Goal: Task Accomplishment & Management: Use online tool/utility

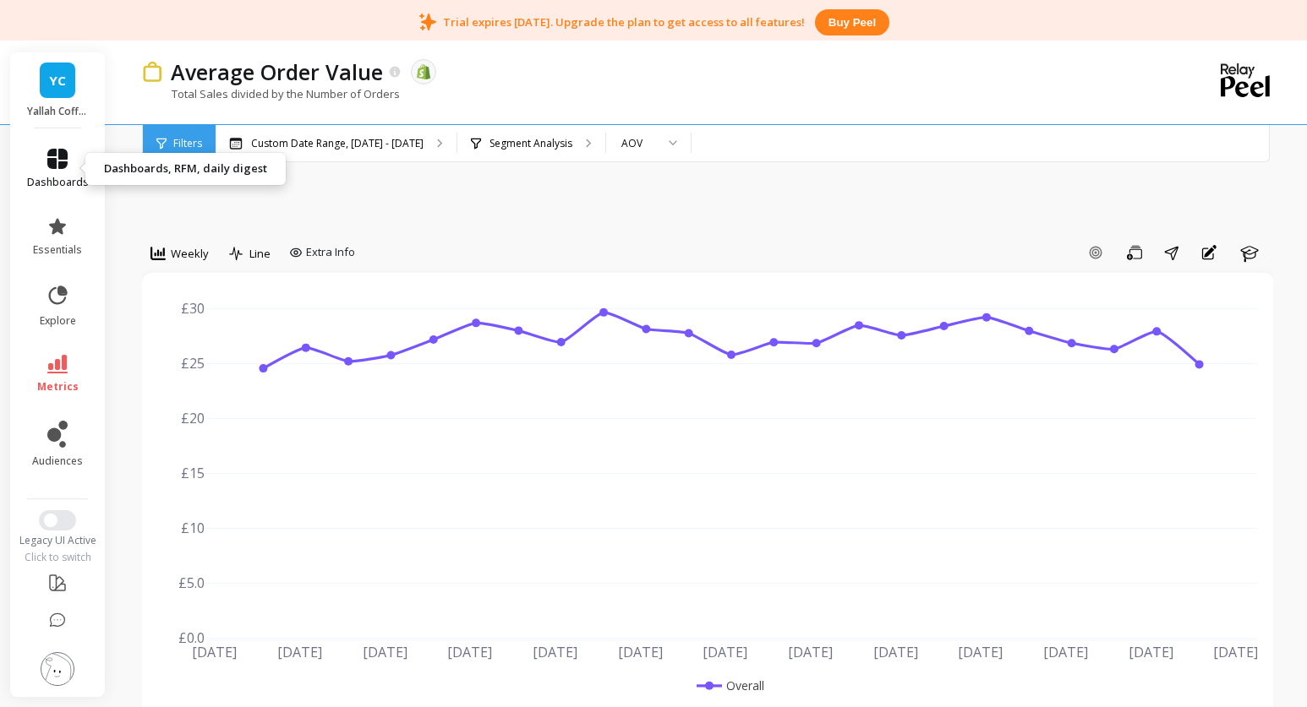
click at [47, 167] on icon at bounding box center [57, 159] width 20 height 20
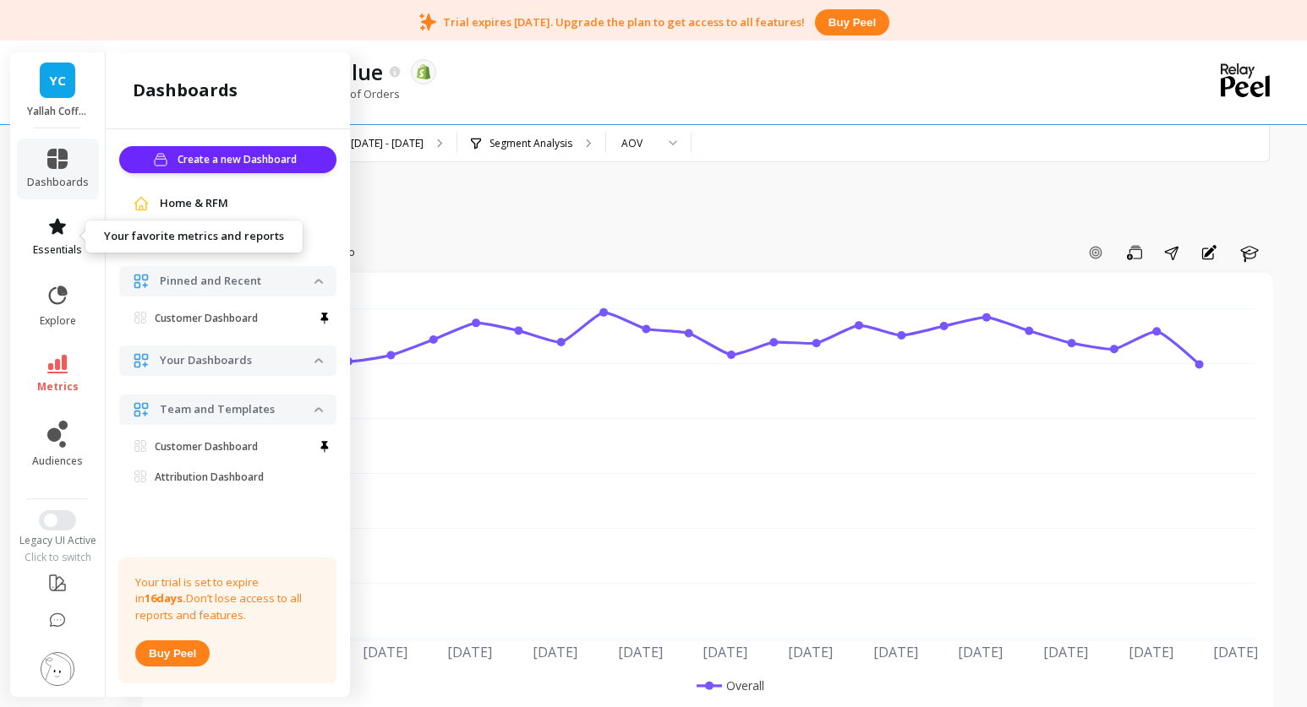
click at [59, 239] on link "essentials" at bounding box center [58, 236] width 62 height 41
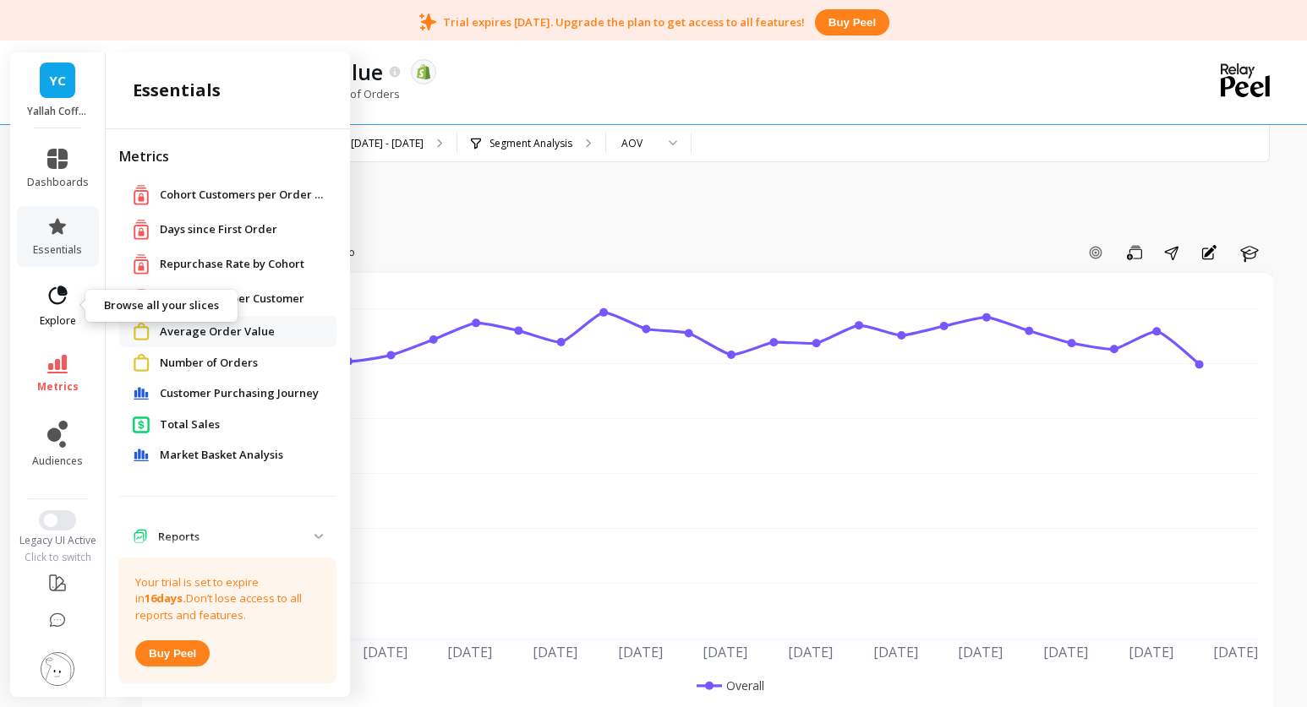
click at [58, 323] on span "explore" at bounding box center [58, 321] width 36 height 14
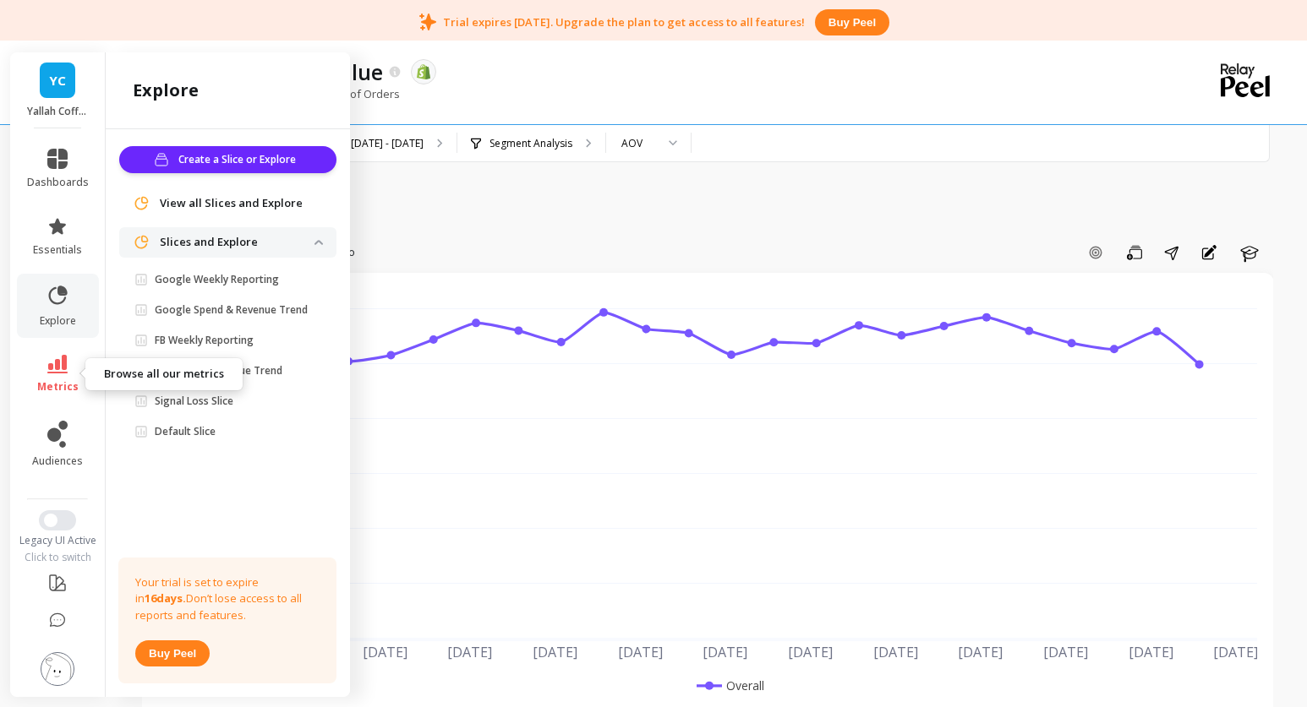
click at [72, 369] on link "metrics" at bounding box center [58, 374] width 62 height 39
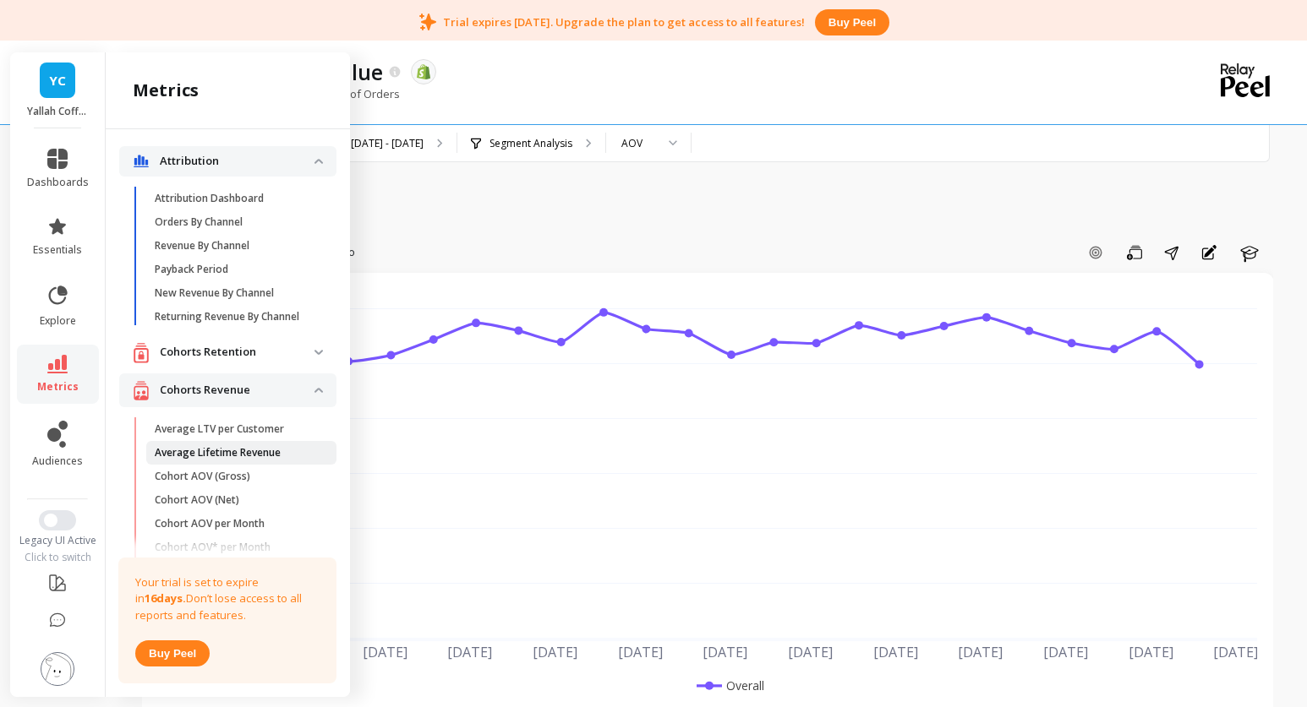
click at [197, 445] on link "Average Lifetime Revenue" at bounding box center [241, 453] width 190 height 24
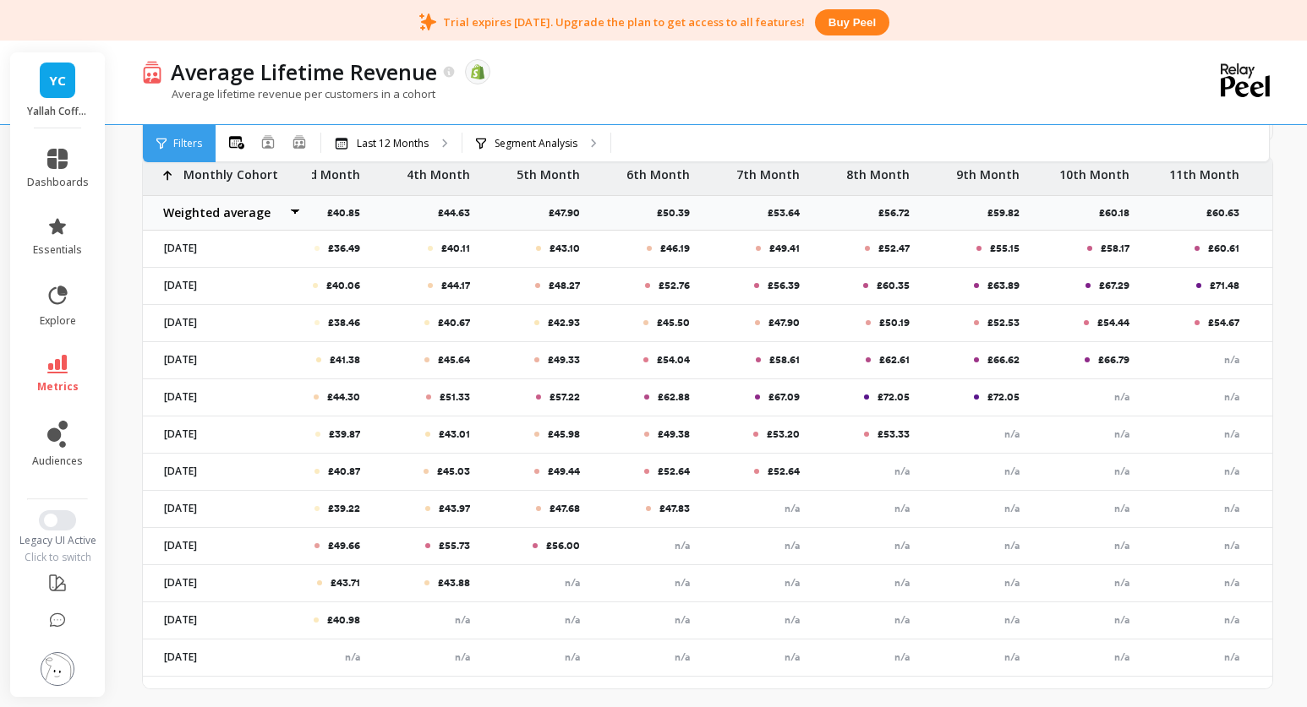
scroll to position [0, 394]
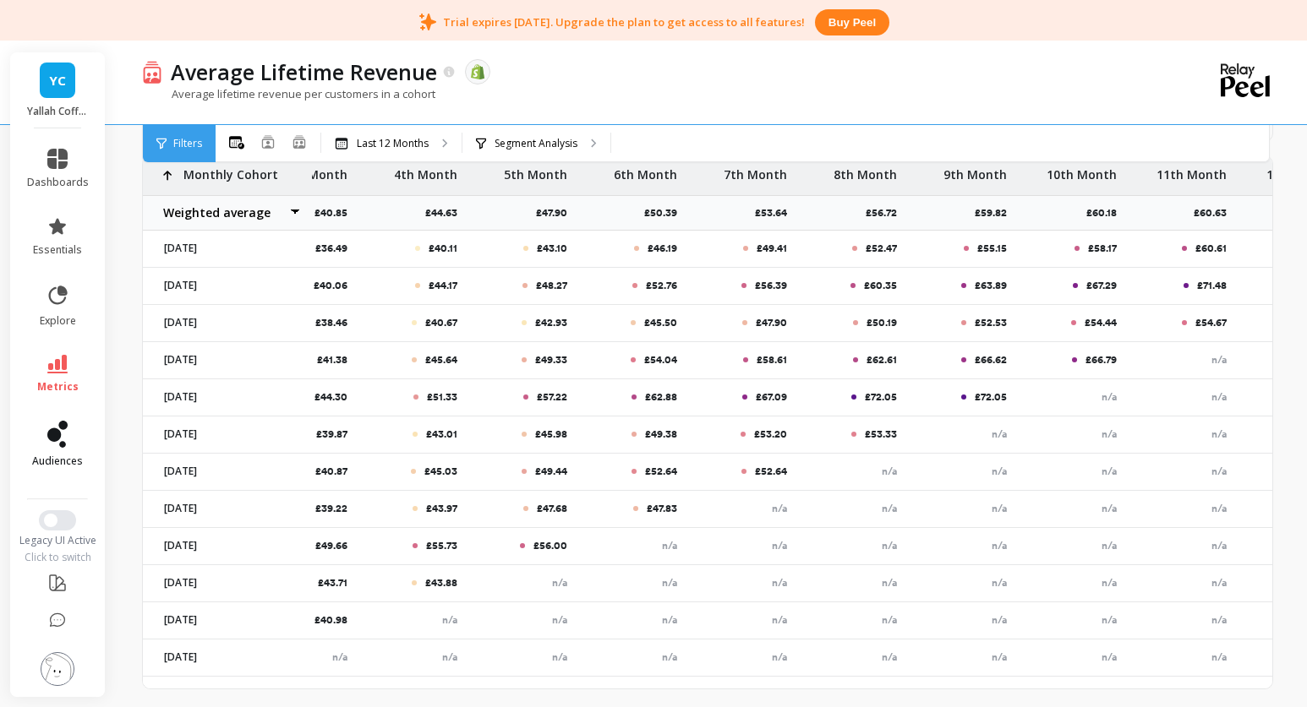
click at [80, 434] on link "audiences" at bounding box center [58, 444] width 62 height 47
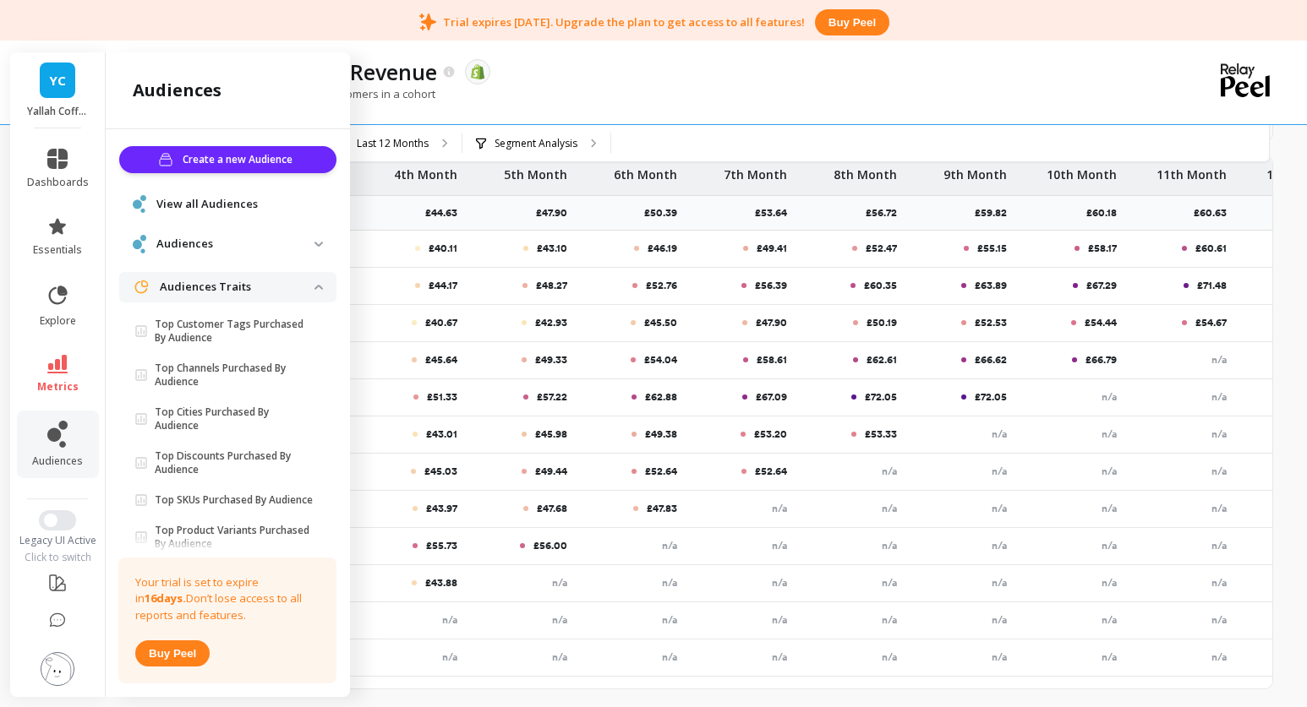
click at [320, 240] on span "Audiences" at bounding box center [227, 243] width 217 height 31
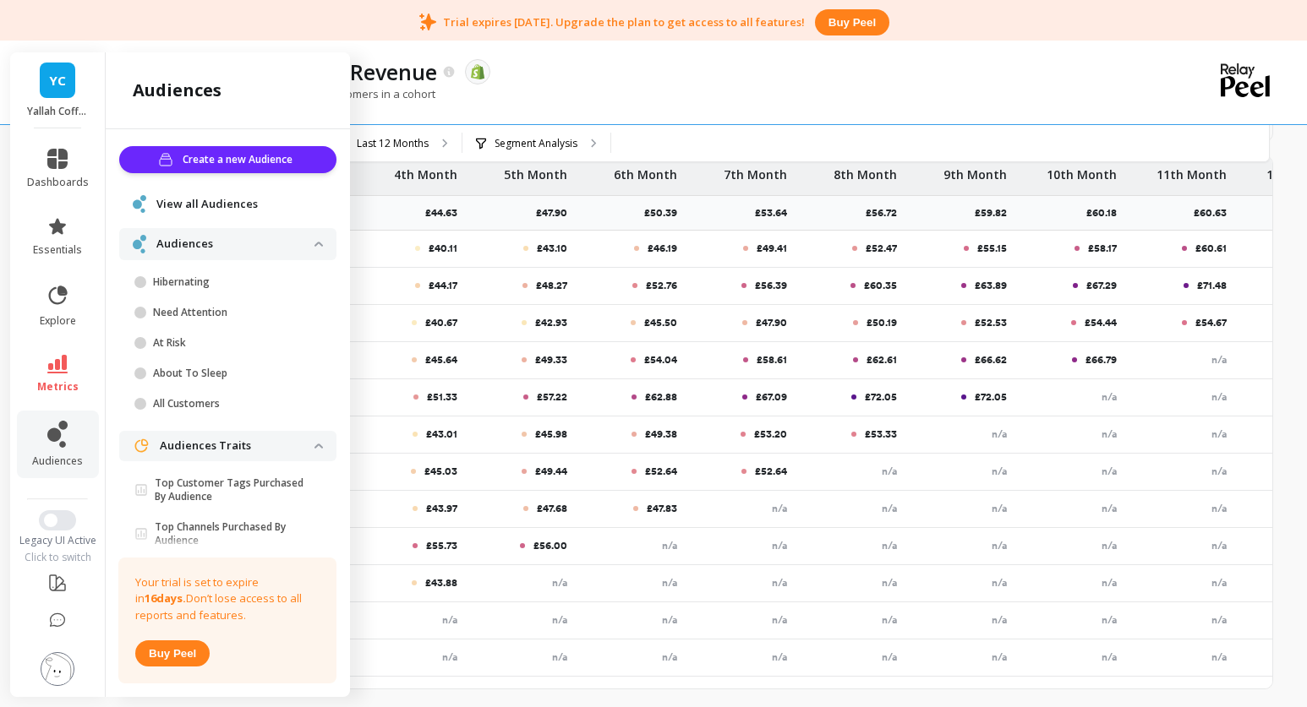
click at [320, 440] on traits "Audiences Traits" at bounding box center [227, 446] width 217 height 30
click at [318, 242] on img at bounding box center [318, 244] width 8 height 5
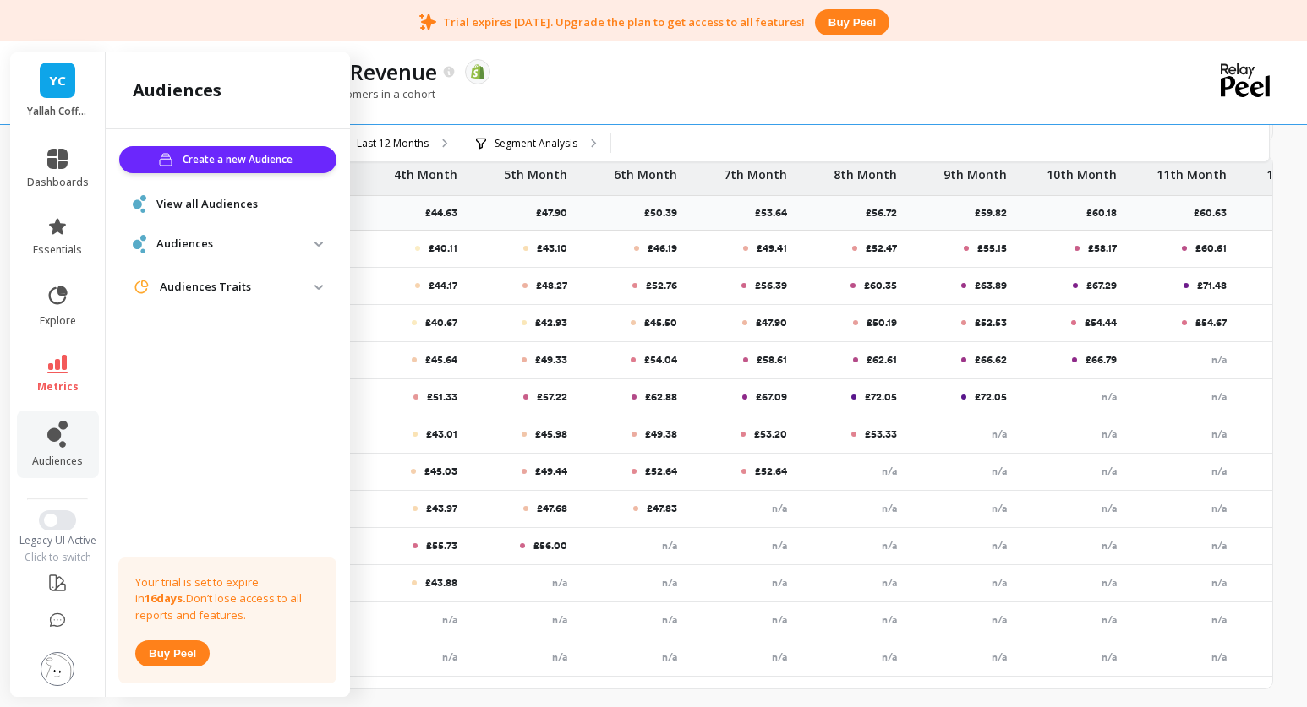
click at [277, 205] on link "View all Audiences" at bounding box center [239, 204] width 167 height 17
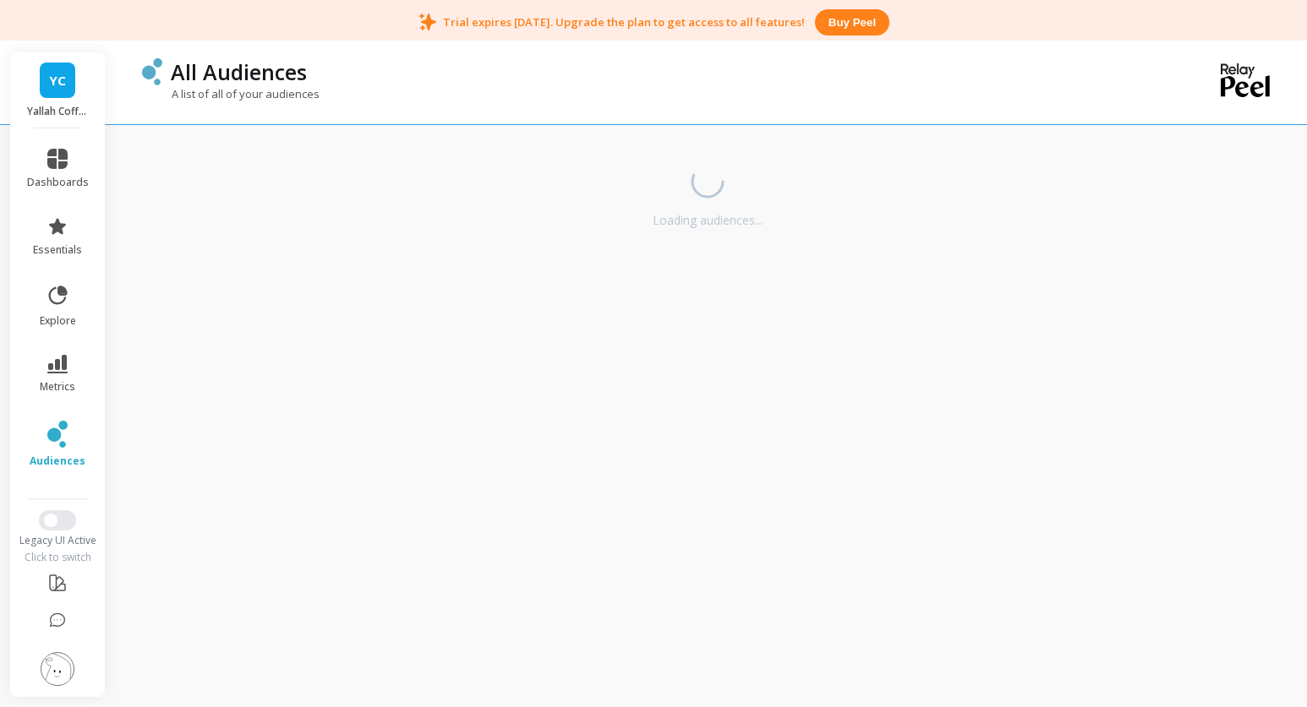
scroll to position [66, 0]
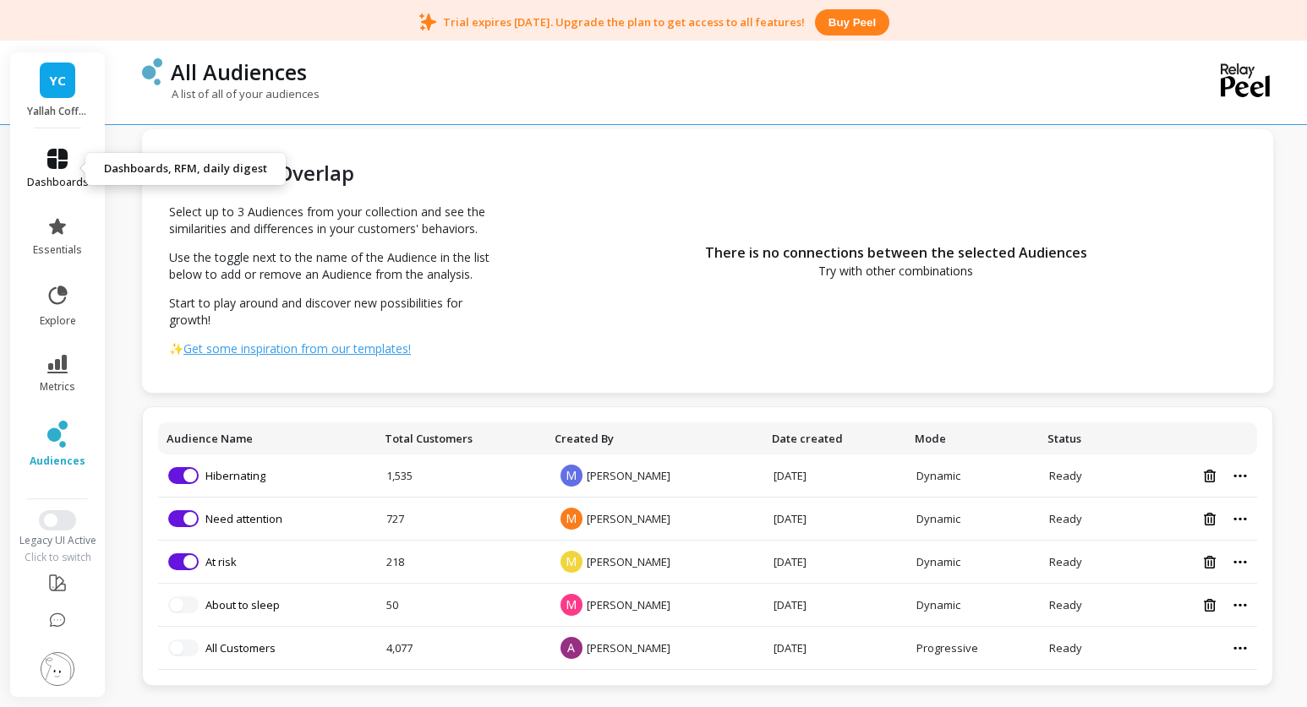
click at [68, 178] on span "dashboards" at bounding box center [58, 183] width 62 height 14
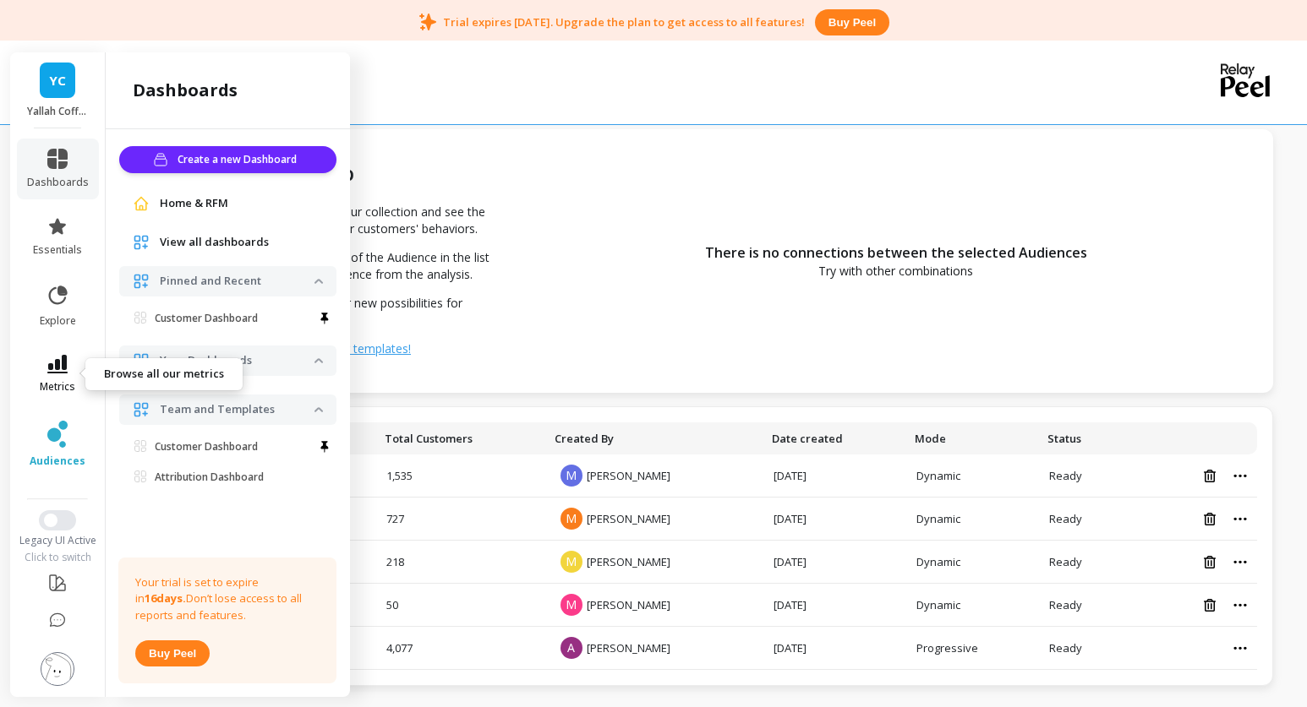
click at [75, 382] on link "metrics" at bounding box center [58, 374] width 62 height 39
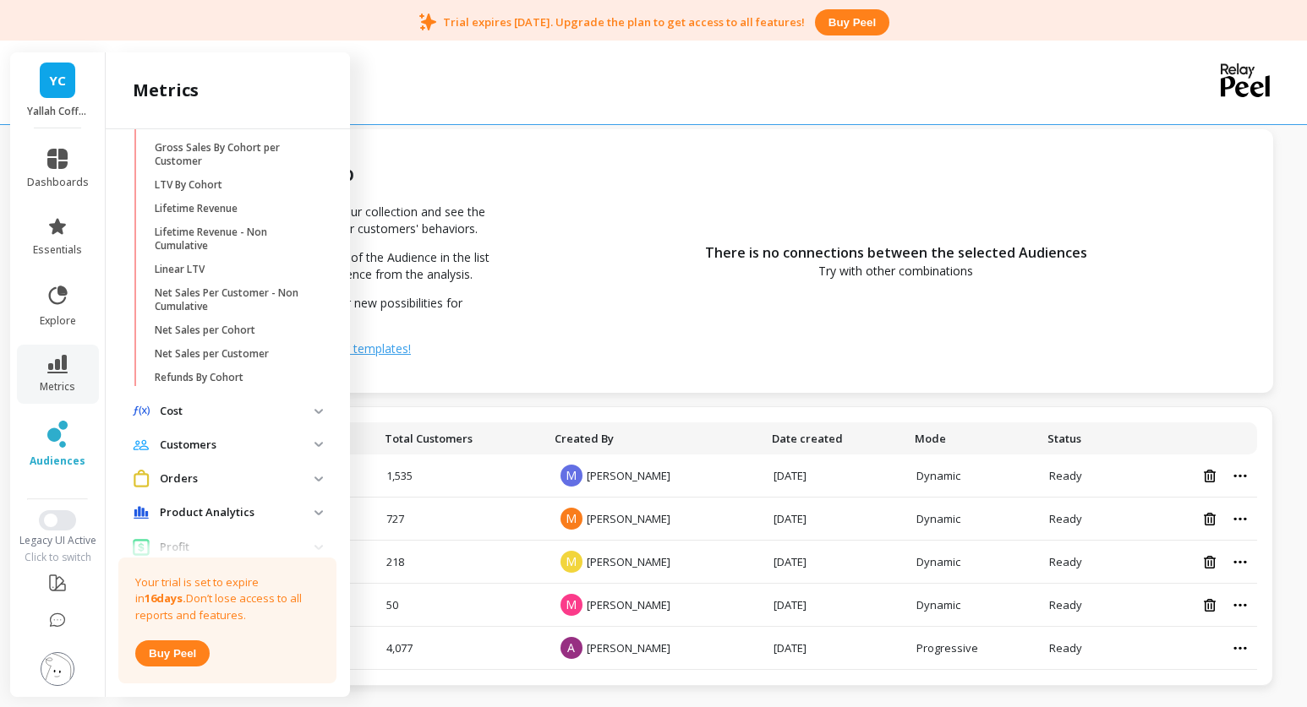
scroll to position [593, 0]
click at [308, 440] on p "Customers" at bounding box center [237, 444] width 155 height 17
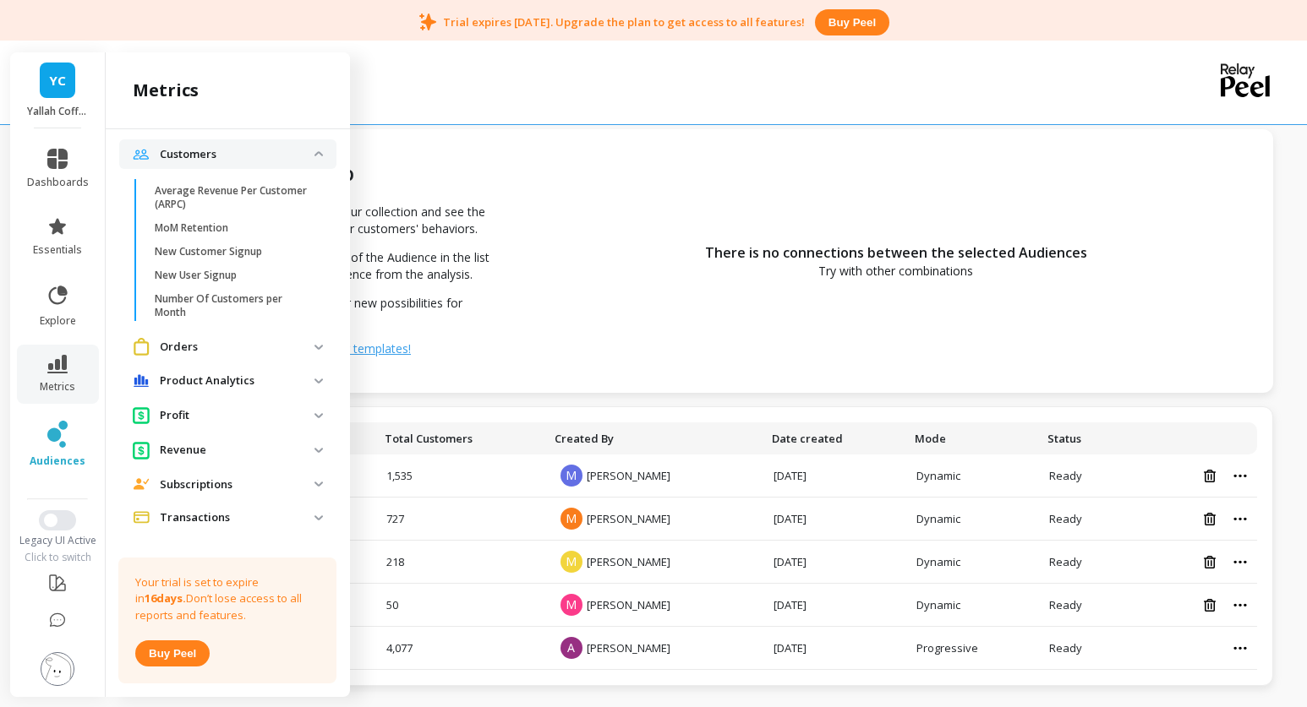
scroll to position [904, 0]
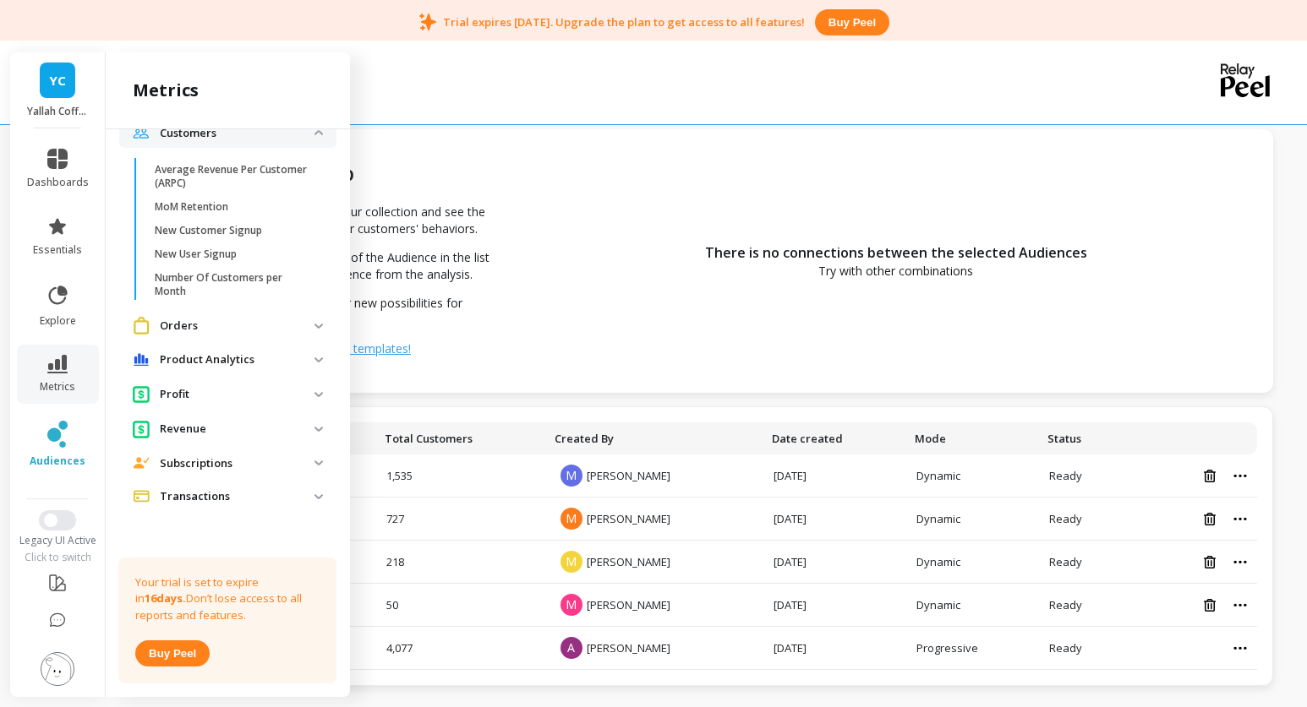
click at [312, 324] on p "Orders" at bounding box center [237, 326] width 155 height 17
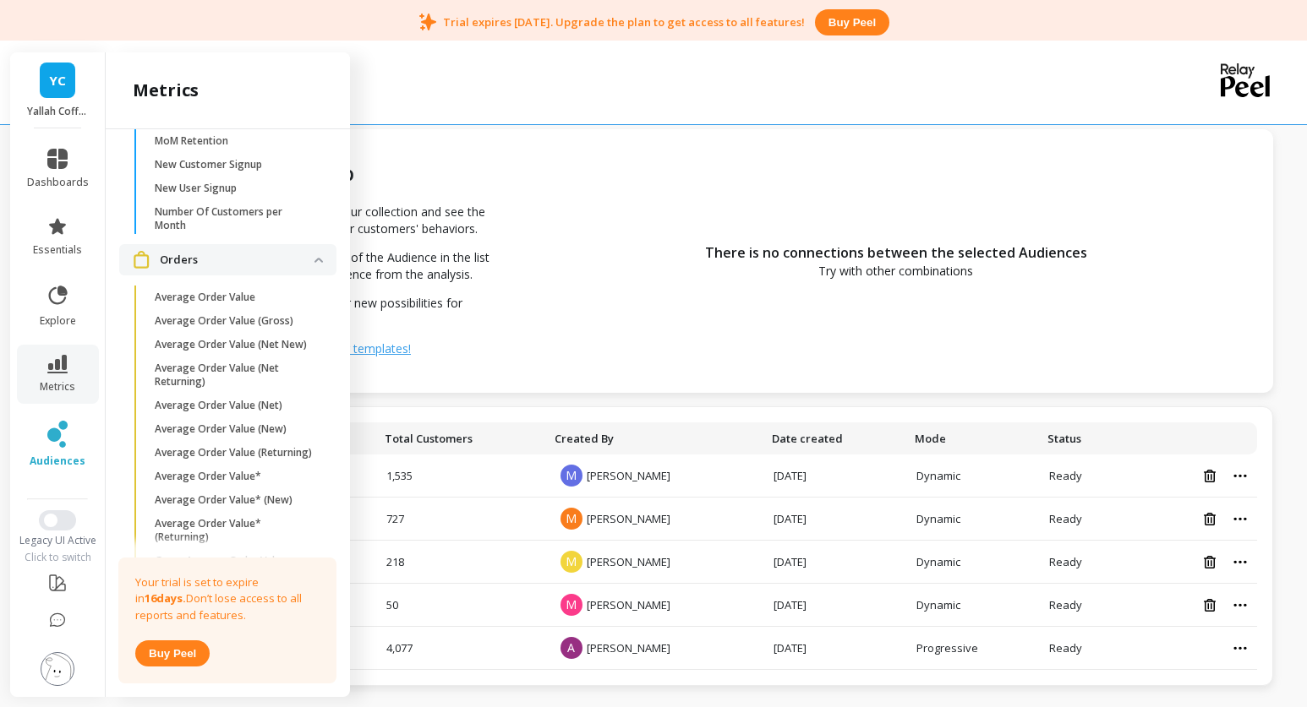
scroll to position [1046, 0]
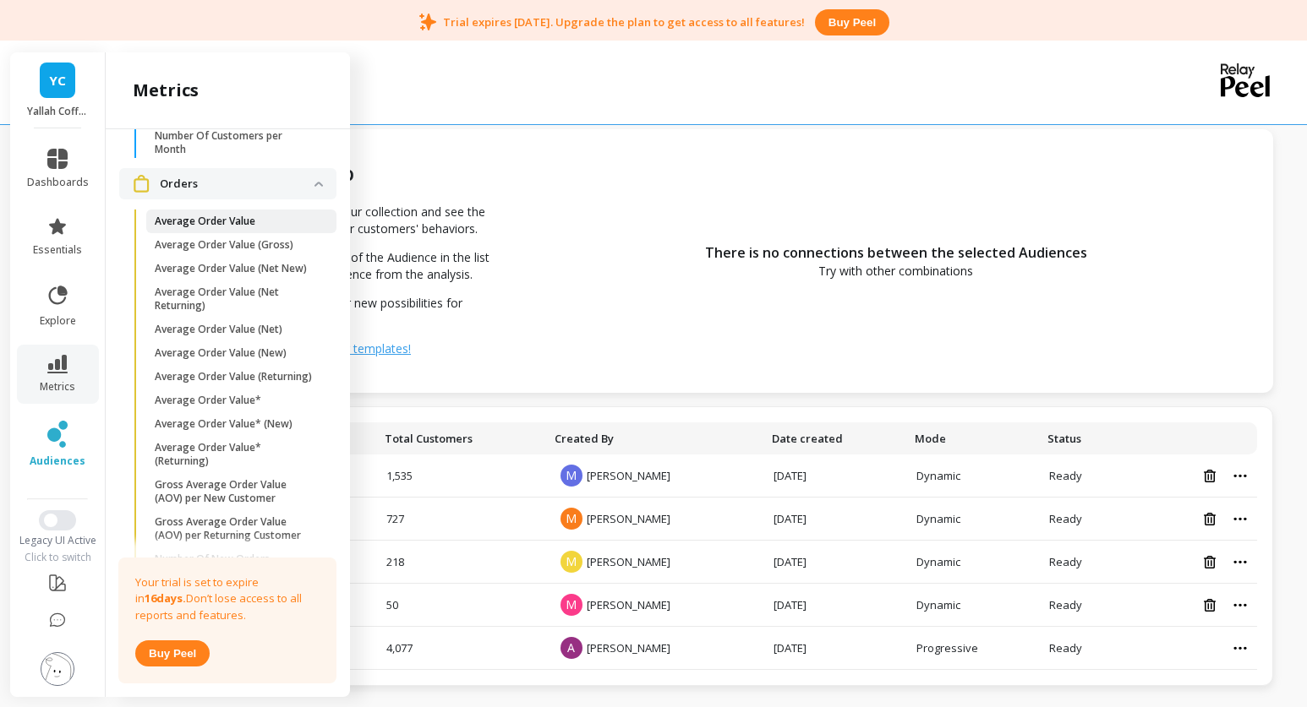
click at [256, 227] on span "Average Order Value" at bounding box center [235, 222] width 161 height 14
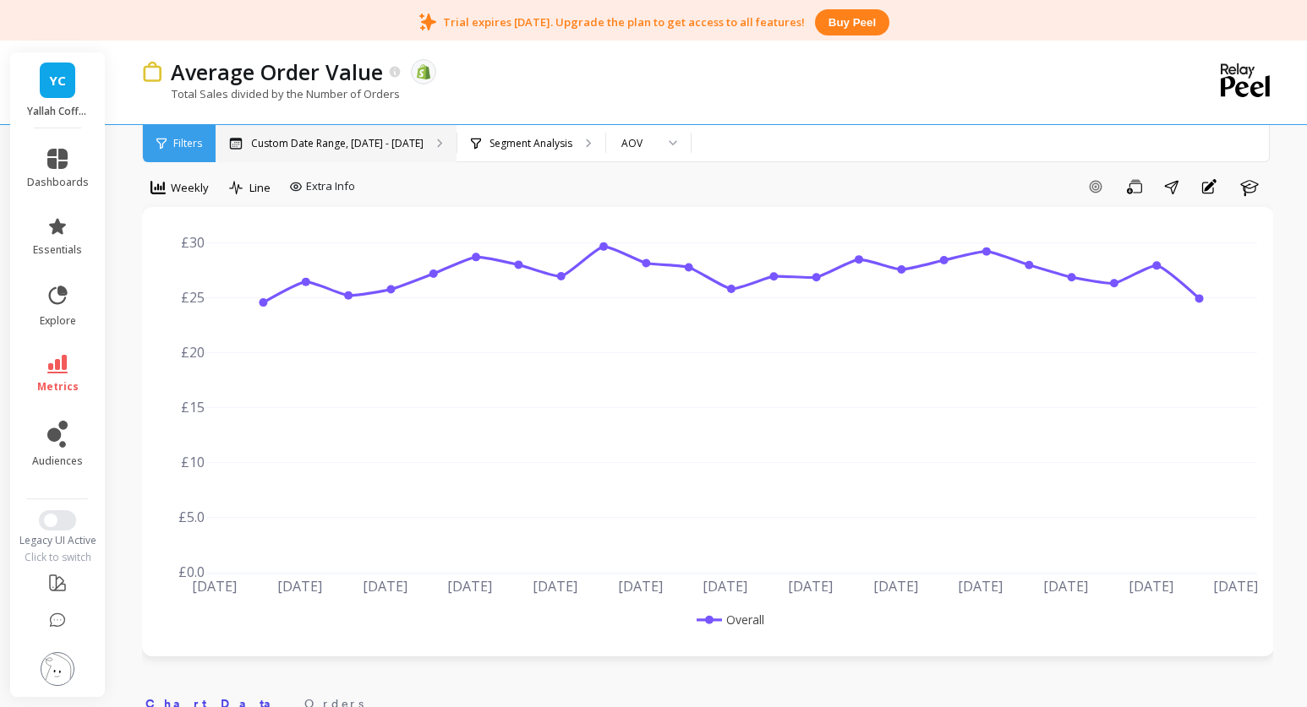
click at [419, 134] on div "Custom Date Range, [DATE] - [DATE]" at bounding box center [336, 143] width 241 height 37
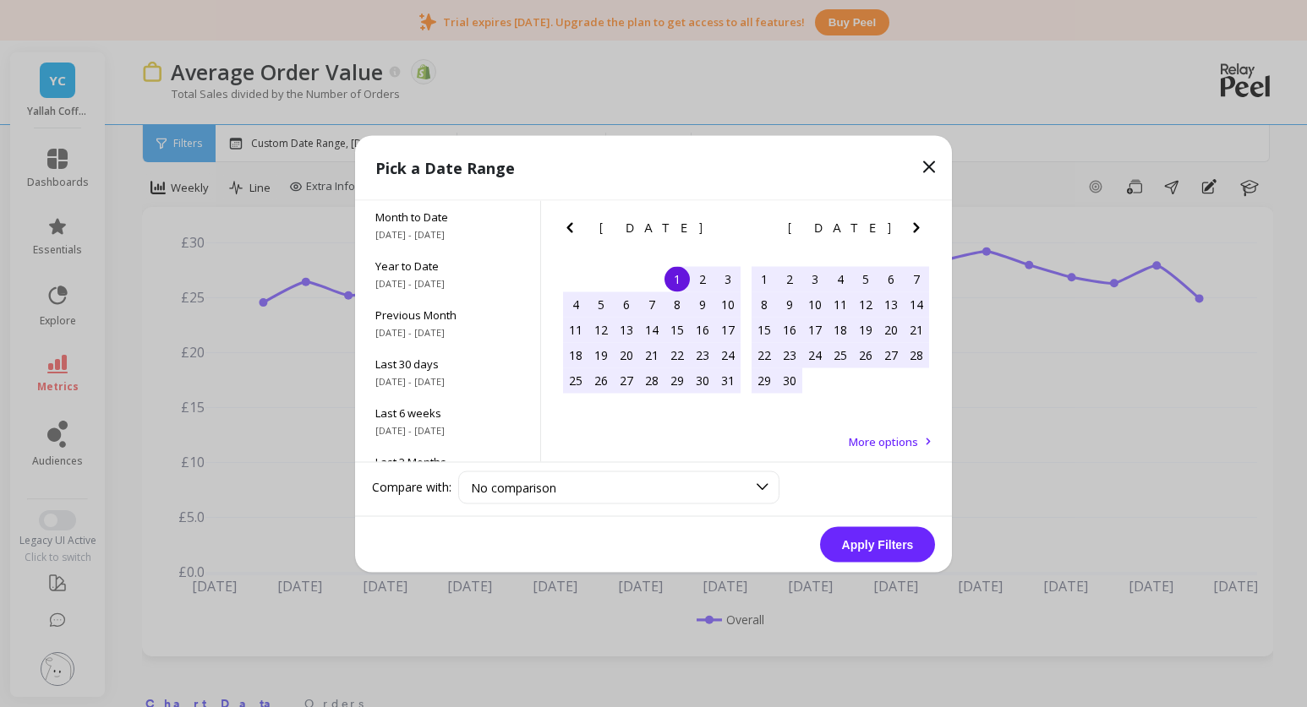
click at [909, 231] on icon "Next Month" at bounding box center [916, 227] width 20 height 20
click at [909, 233] on icon "Next Month" at bounding box center [916, 227] width 20 height 20
click at [697, 281] on div "1" at bounding box center [702, 278] width 25 height 25
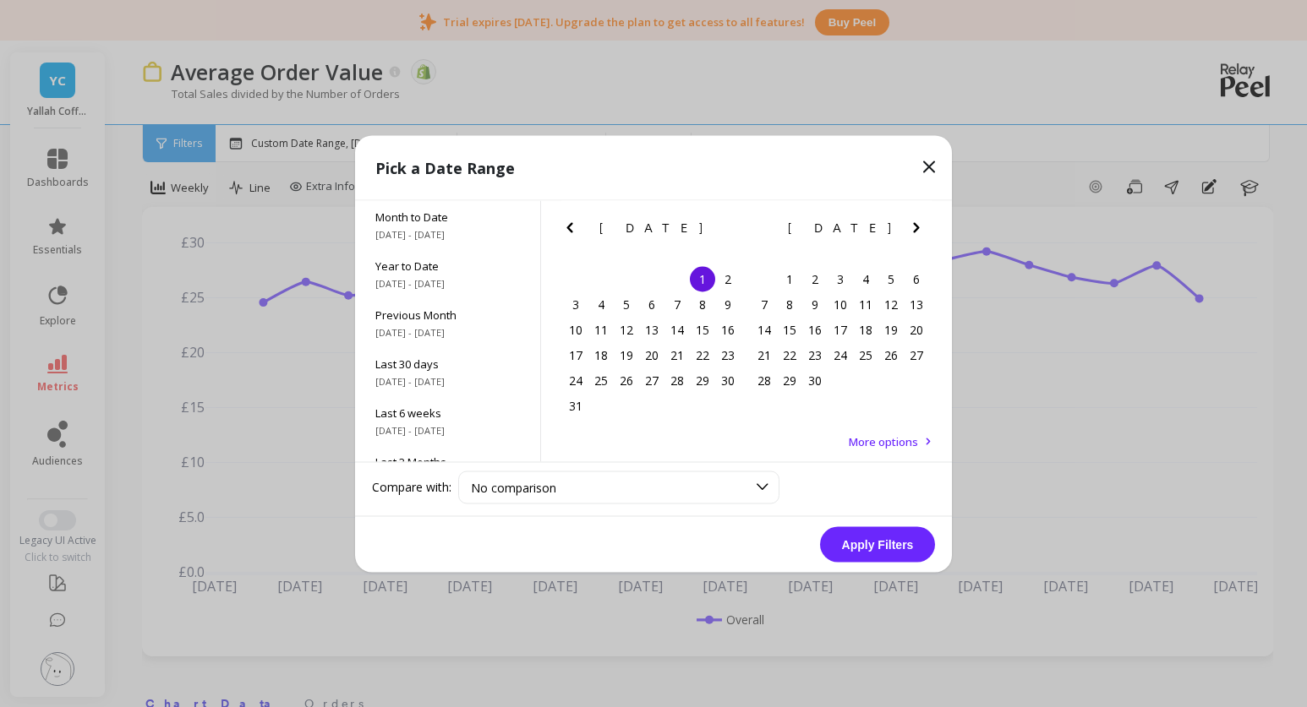
click at [908, 228] on icon "Next Month" at bounding box center [916, 227] width 20 height 20
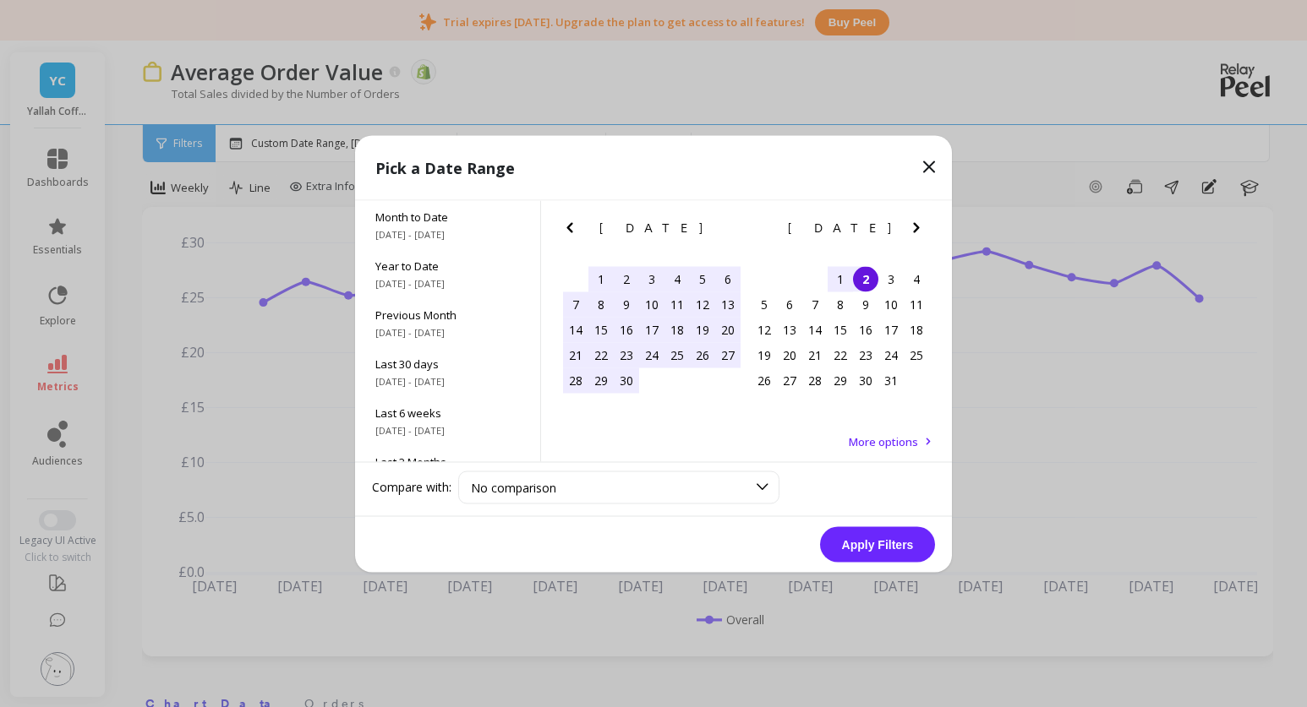
click at [867, 280] on div "2" at bounding box center [865, 278] width 25 height 25
click at [878, 553] on button "Apply Filters" at bounding box center [877, 545] width 115 height 36
